Goal: Use online tool/utility

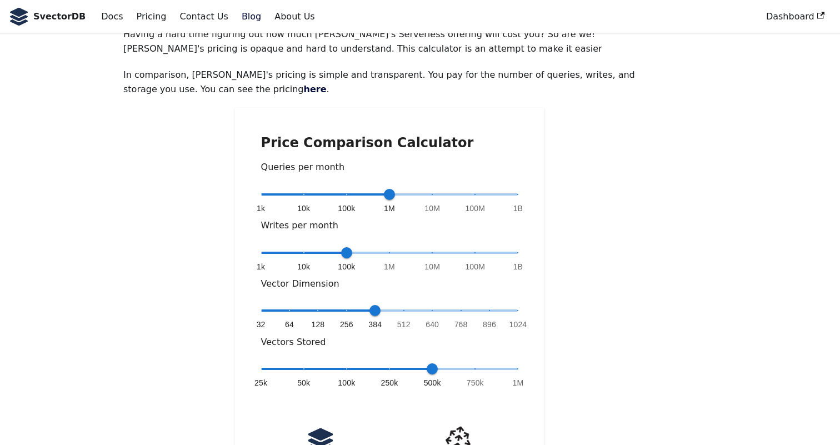
scroll to position [150, 0]
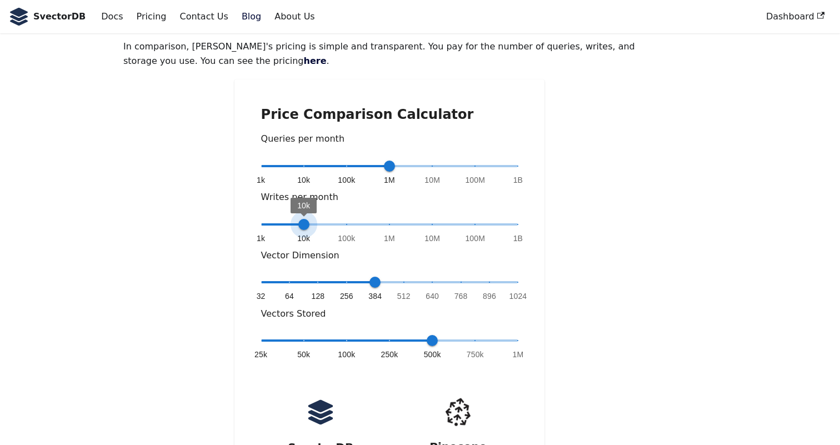
type input "*"
click at [346, 219] on span "100k" at bounding box center [346, 224] width 11 height 11
drag, startPoint x: 371, startPoint y: 251, endPoint x: 472, endPoint y: 247, distance: 101.2
click at [472, 274] on span "32 64 128 256 384 512 640 768 896 1024 768" at bounding box center [389, 282] width 257 height 17
click at [460, 277] on span "768" at bounding box center [461, 282] width 11 height 11
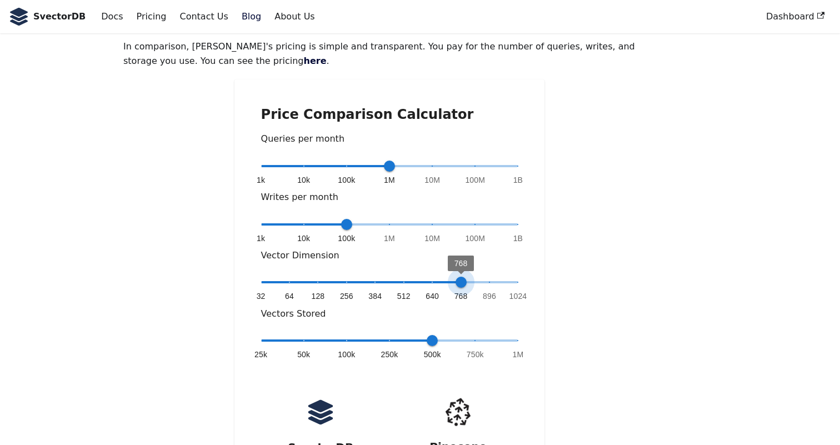
type input "*"
drag, startPoint x: 461, startPoint y: 249, endPoint x: 537, endPoint y: 251, distance: 76.7
click at [537, 250] on div "Price Comparison Calculator Queries per month 1k 10k 100k 1M 10M 100M 1B 1M Wri…" at bounding box center [390, 330] width 311 height 502
type input "*"
drag, startPoint x: 347, startPoint y: 189, endPoint x: 332, endPoint y: 188, distance: 15.0
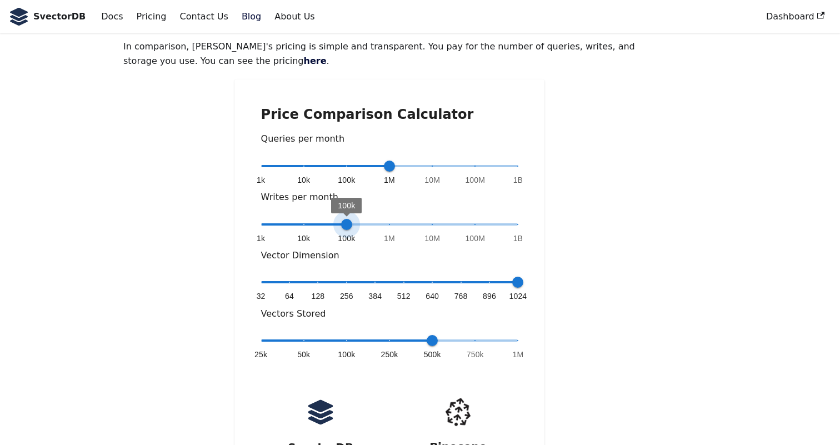
click at [332, 216] on span "1k 10k 100k 1M 10M 100M 1B 100k" at bounding box center [389, 224] width 257 height 17
type input "*"
drag, startPoint x: 392, startPoint y: 130, endPoint x: 312, endPoint y: 131, distance: 80.0
click at [310, 161] on span "10k" at bounding box center [303, 166] width 11 height 11
type input "*"
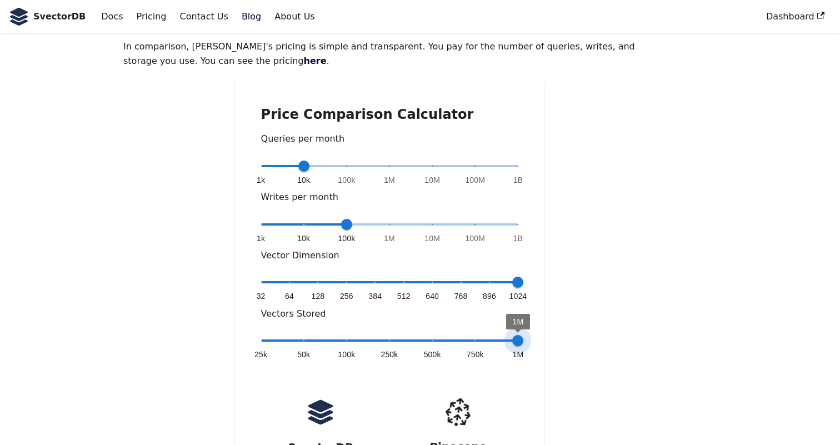
drag, startPoint x: 432, startPoint y: 302, endPoint x: 532, endPoint y: 302, distance: 99.5
click at [532, 301] on div "Price Comparison Calculator Queries per month 1k 10k 100k 1M 10M 100M 1B 10k Wr…" at bounding box center [390, 330] width 311 height 502
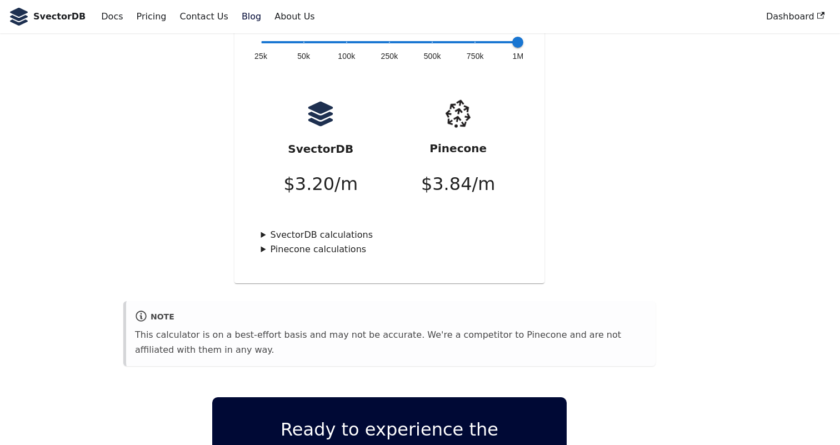
scroll to position [144, 0]
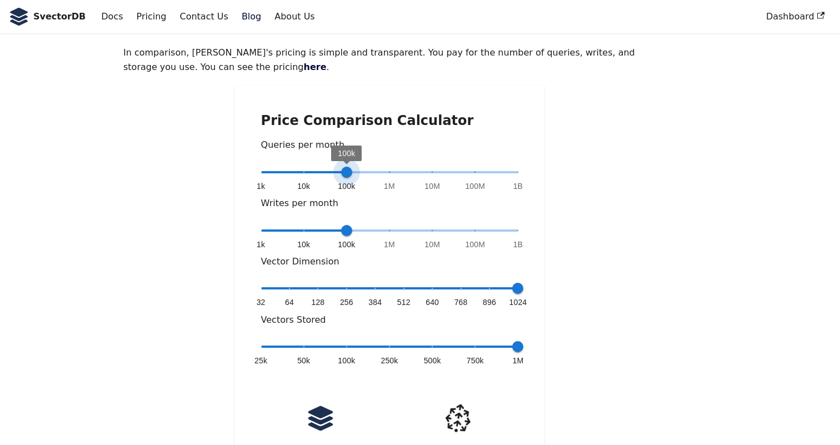
type input "*"
drag, startPoint x: 307, startPoint y: 142, endPoint x: 381, endPoint y: 143, distance: 73.9
click at [384, 167] on span "1M" at bounding box center [389, 172] width 11 height 11
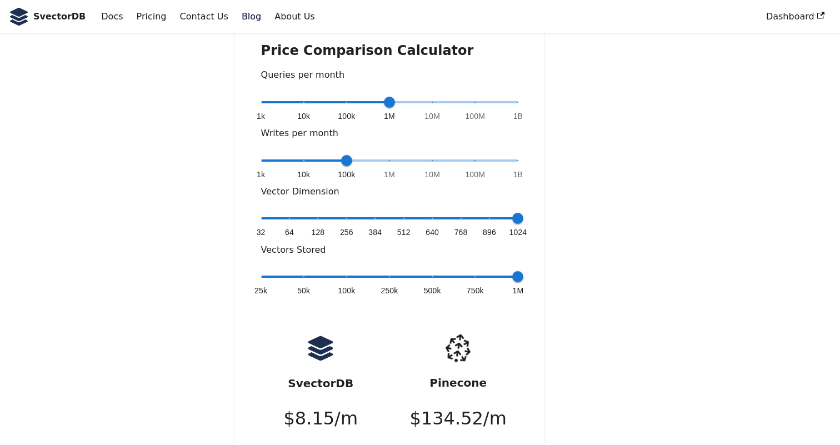
scroll to position [326, 0]
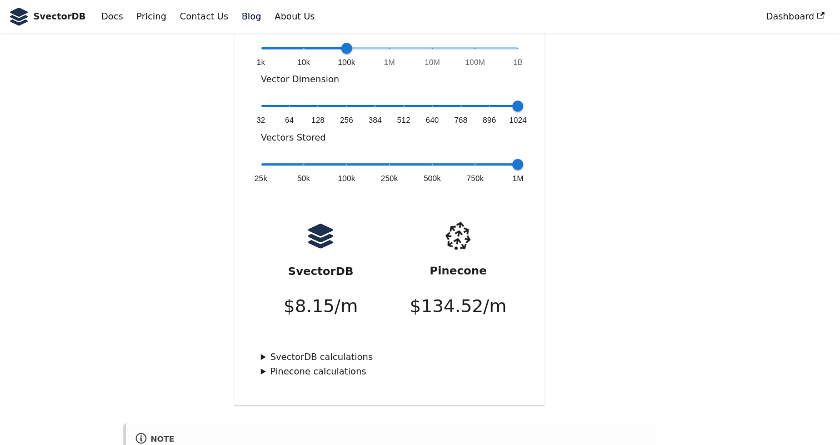
click at [445, 292] on p "$ 134.52 /m" at bounding box center [458, 306] width 97 height 29
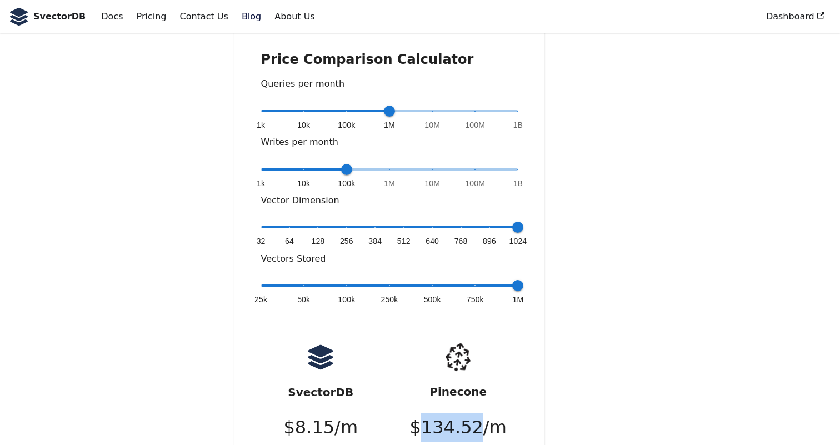
scroll to position [248, 0]
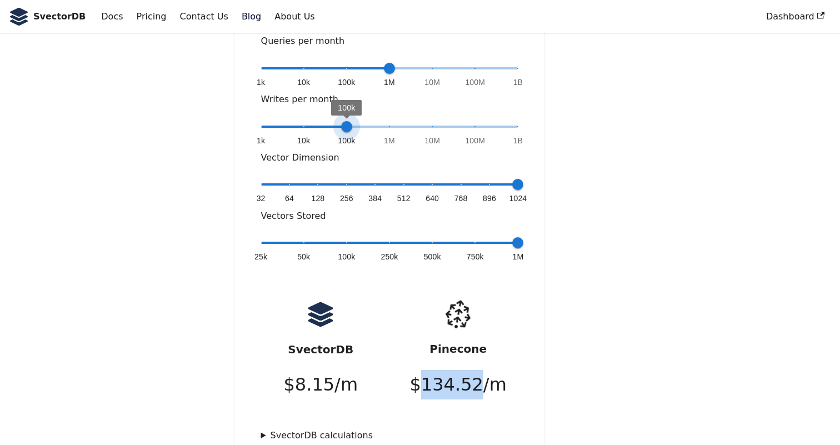
type input "*"
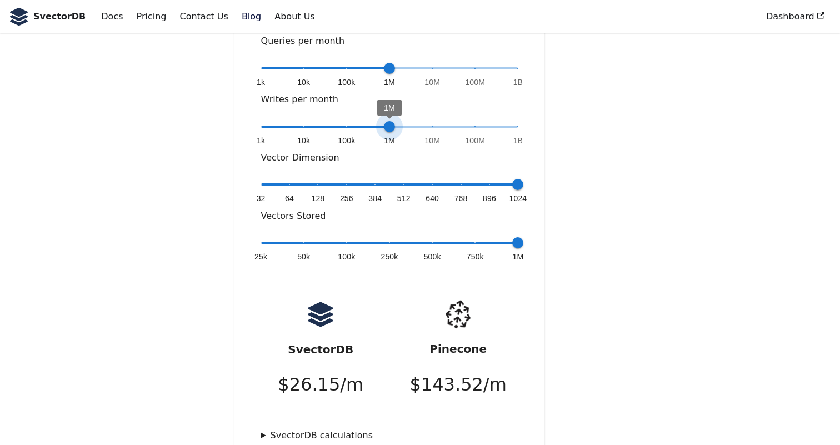
drag, startPoint x: 347, startPoint y: 91, endPoint x: 378, endPoint y: 91, distance: 31.1
click at [384, 121] on span "1M" at bounding box center [389, 126] width 11 height 11
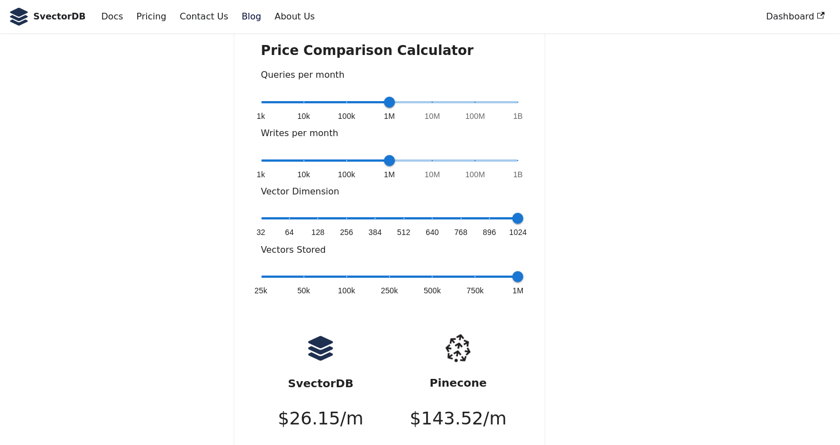
scroll to position [191, 0]
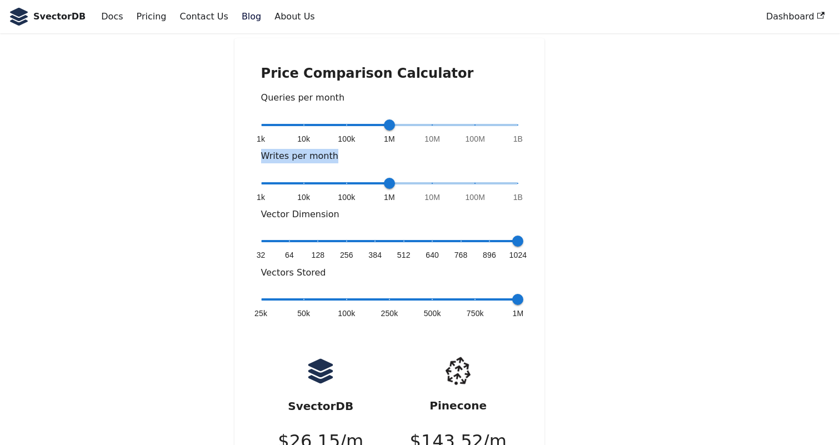
drag, startPoint x: 261, startPoint y: 125, endPoint x: 358, endPoint y: 126, distance: 97.3
click at [358, 149] on p "Writes per month" at bounding box center [389, 156] width 257 height 14
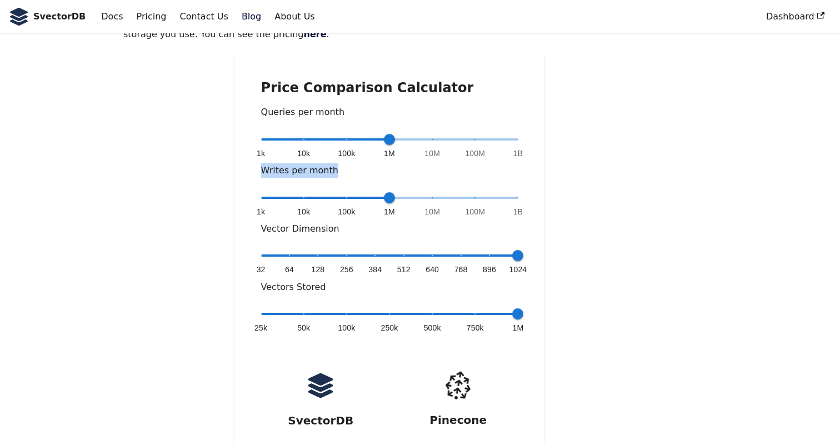
scroll to position [136, 0]
